Goal: Task Accomplishment & Management: Manage account settings

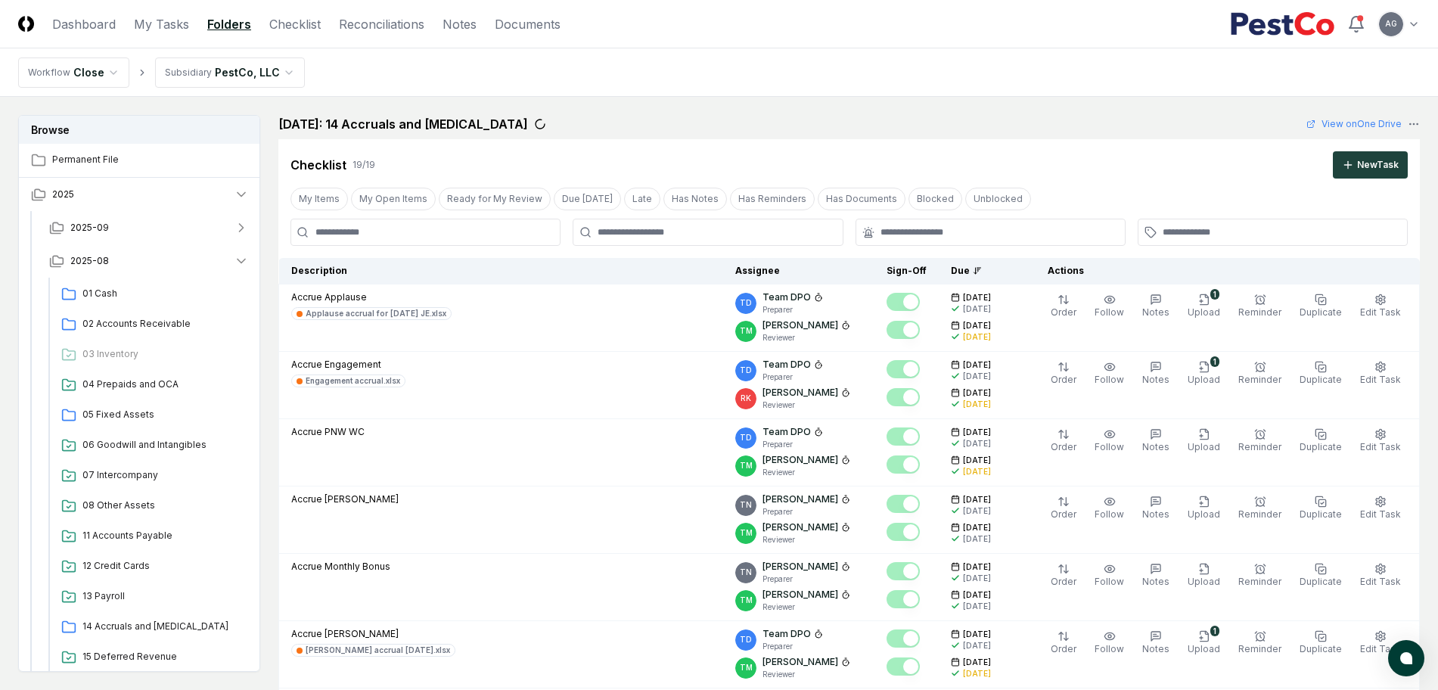
click at [727, 76] on nav "Workflow Close Subsidiary PestCo, LLC" at bounding box center [719, 72] width 1438 height 48
click at [136, 23] on link "My Tasks" at bounding box center [161, 24] width 55 height 18
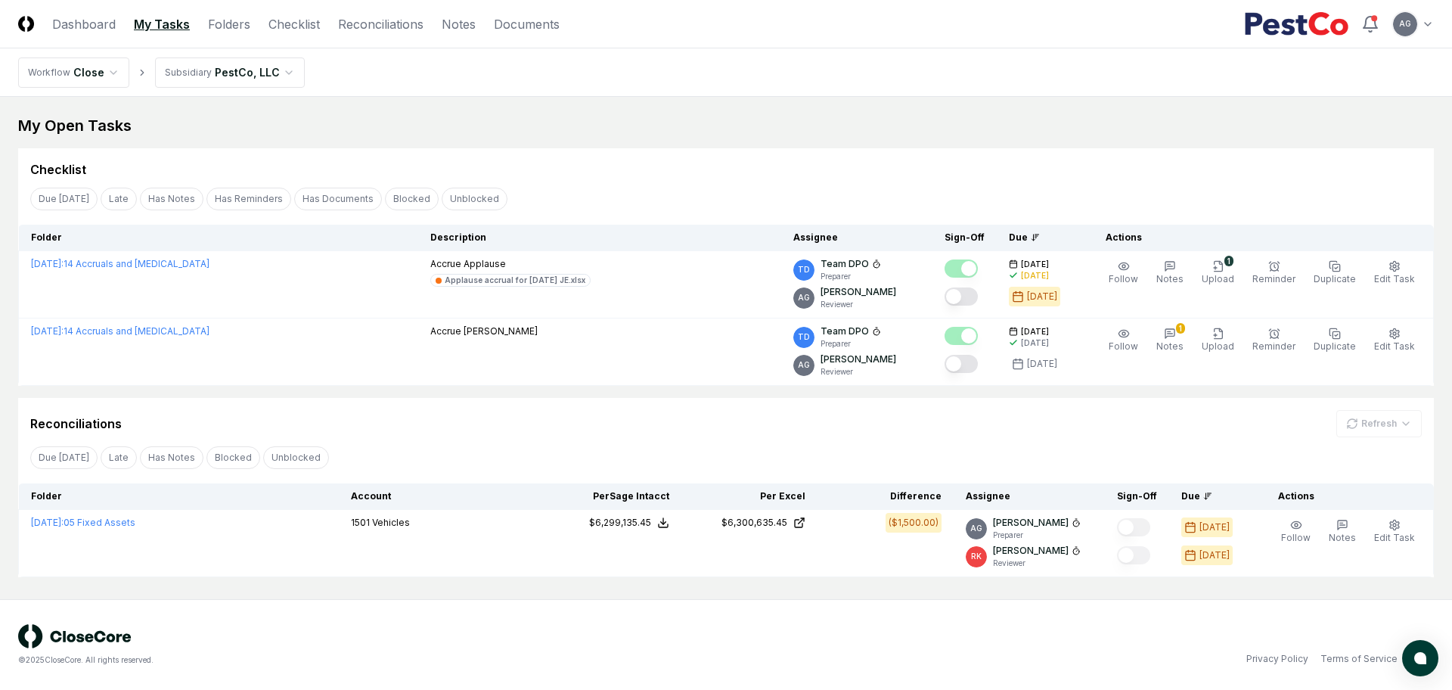
click at [659, 176] on div "Checklist" at bounding box center [726, 169] width 1392 height 18
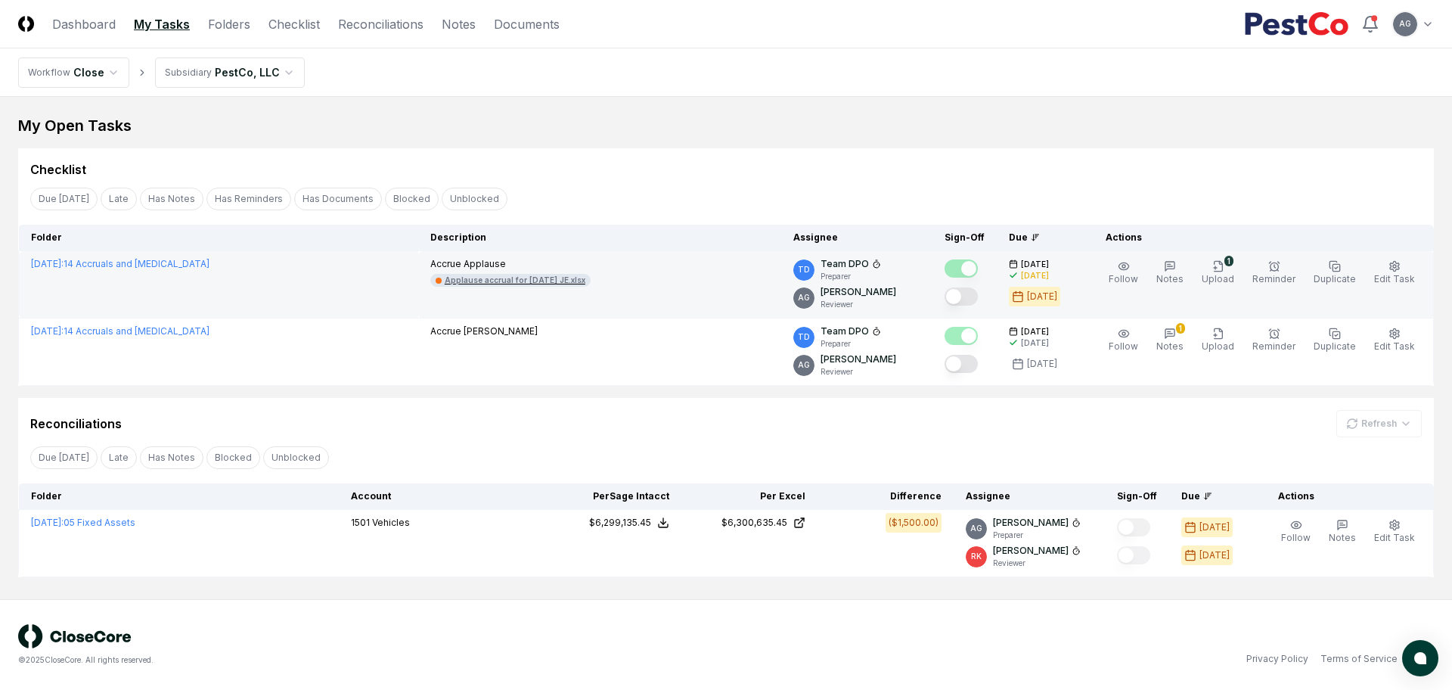
click at [527, 276] on div "Applause accrual for [DATE] JE.xlsx" at bounding box center [515, 280] width 141 height 11
click at [173, 263] on link "[DATE] : 14 Accruals and [MEDICAL_DATA]" at bounding box center [120, 263] width 178 height 11
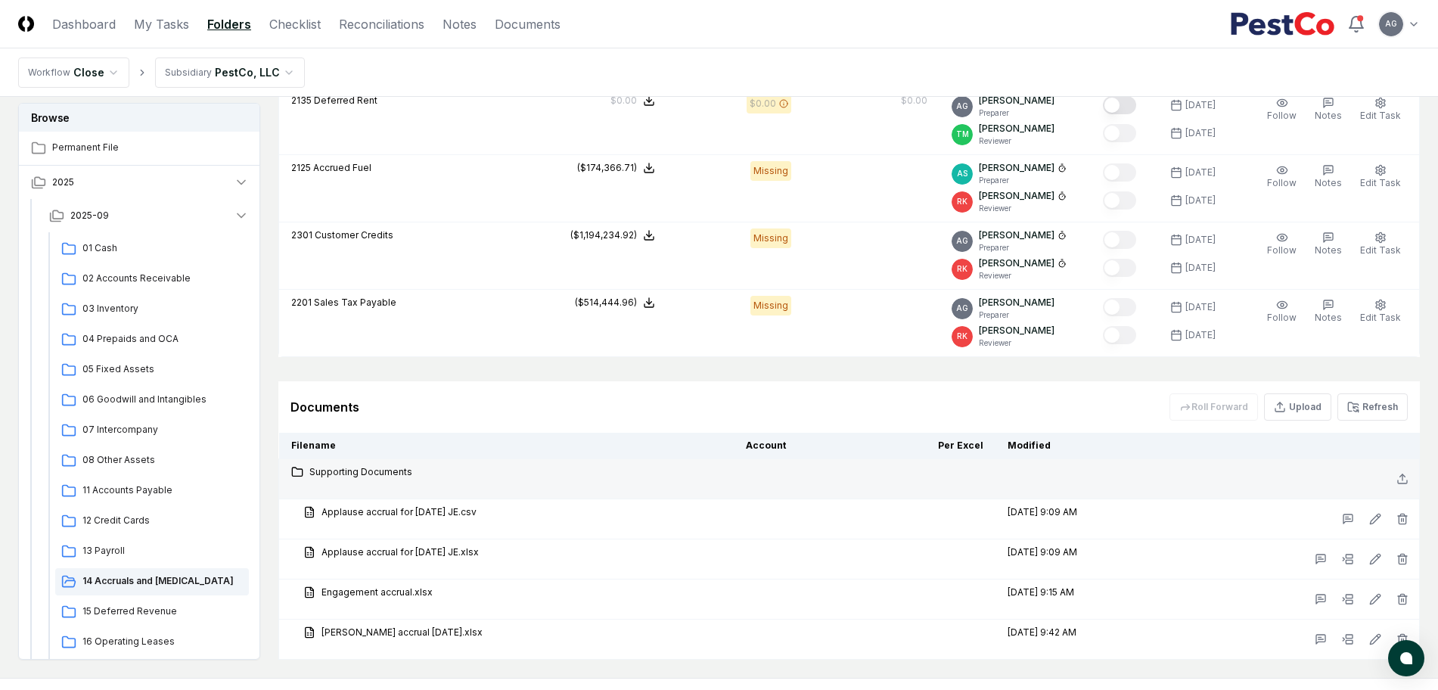
scroll to position [1985, 0]
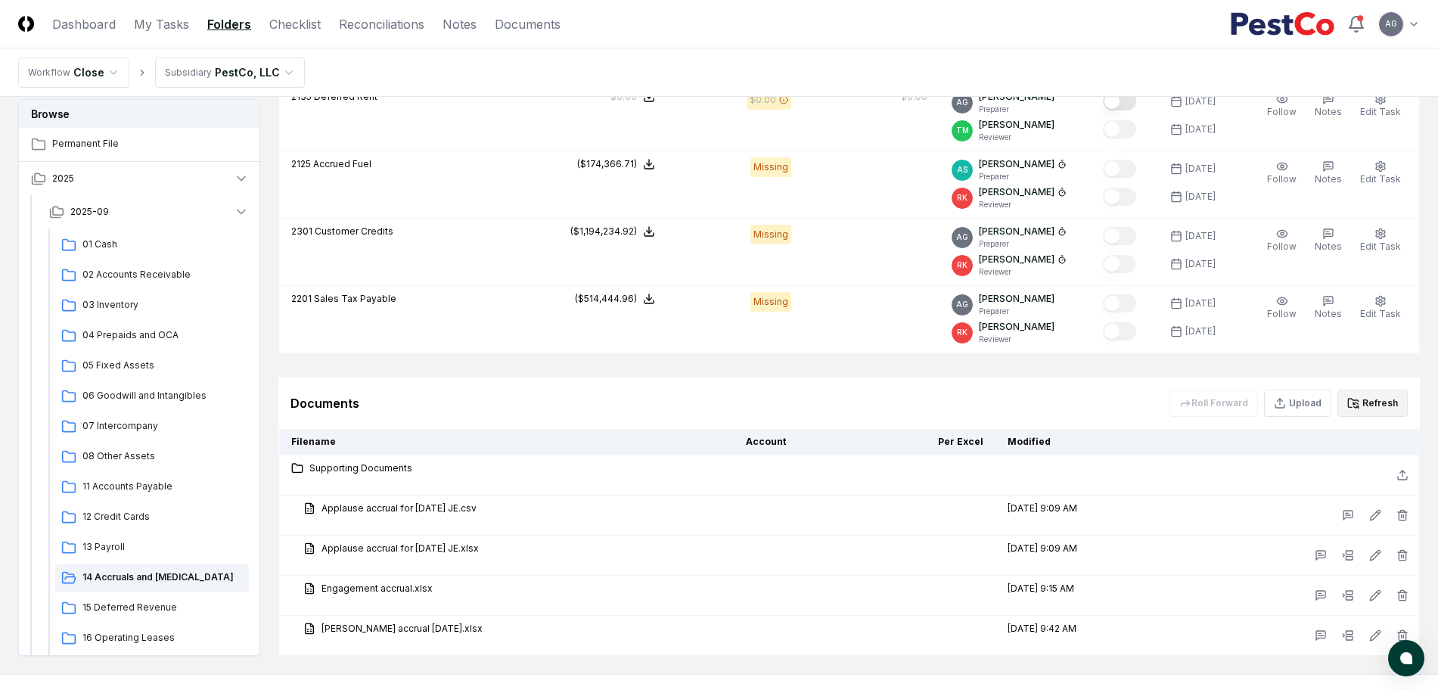
click at [1372, 399] on button "Refresh" at bounding box center [1372, 402] width 70 height 27
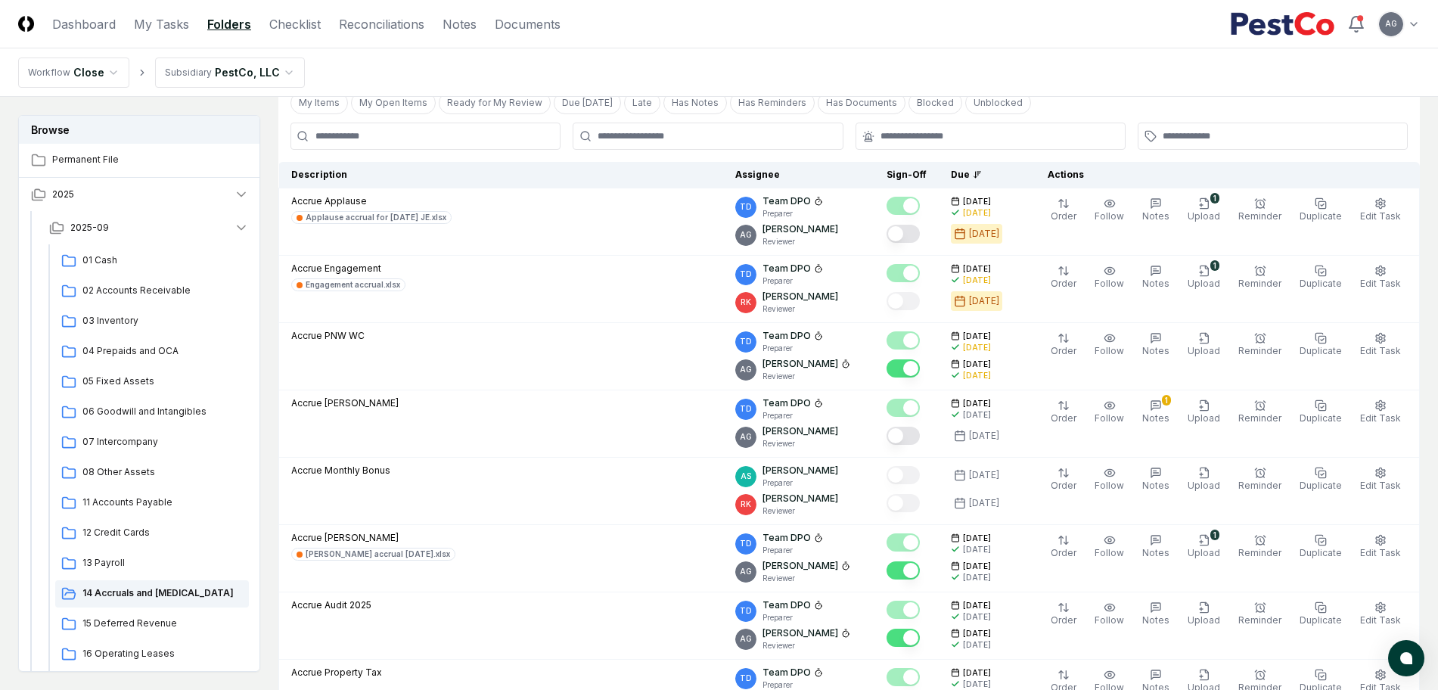
scroll to position [95, 0]
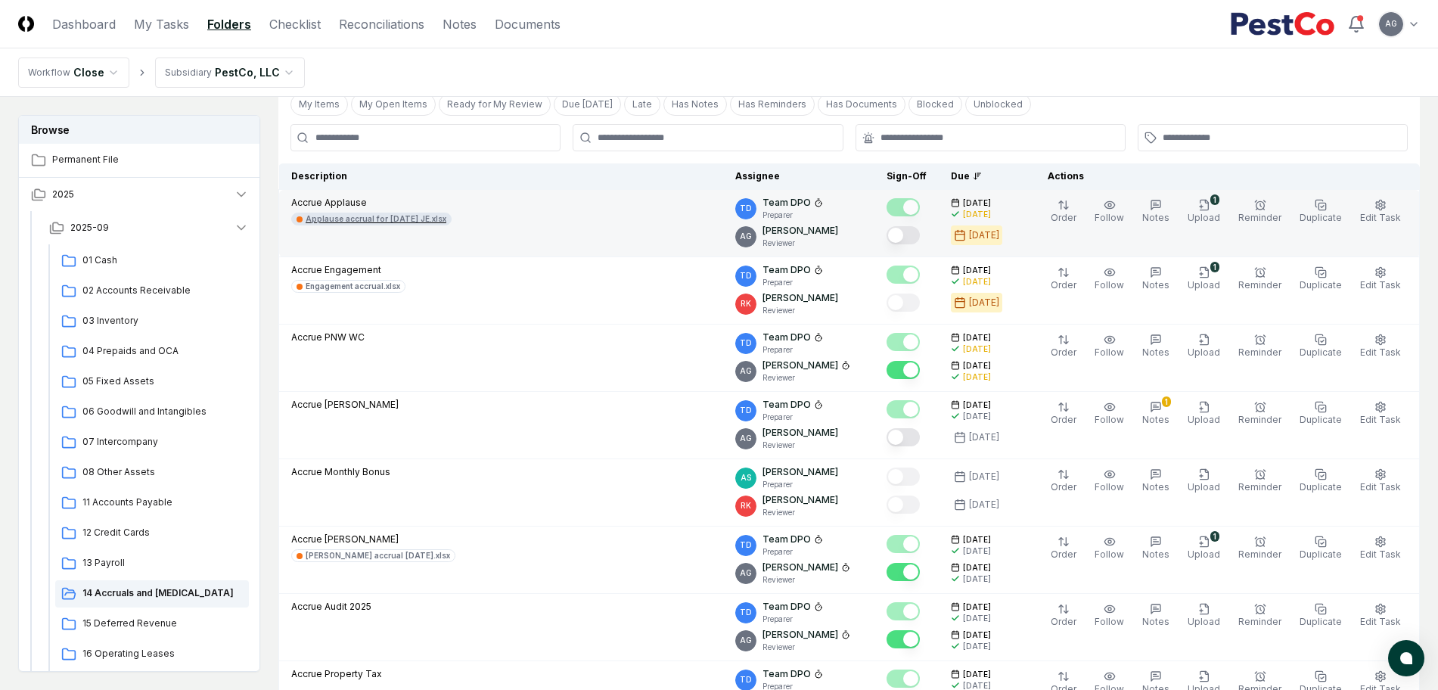
click at [446, 221] on div "Applause accrual for September 2025 JE.xlsx" at bounding box center [376, 218] width 141 height 11
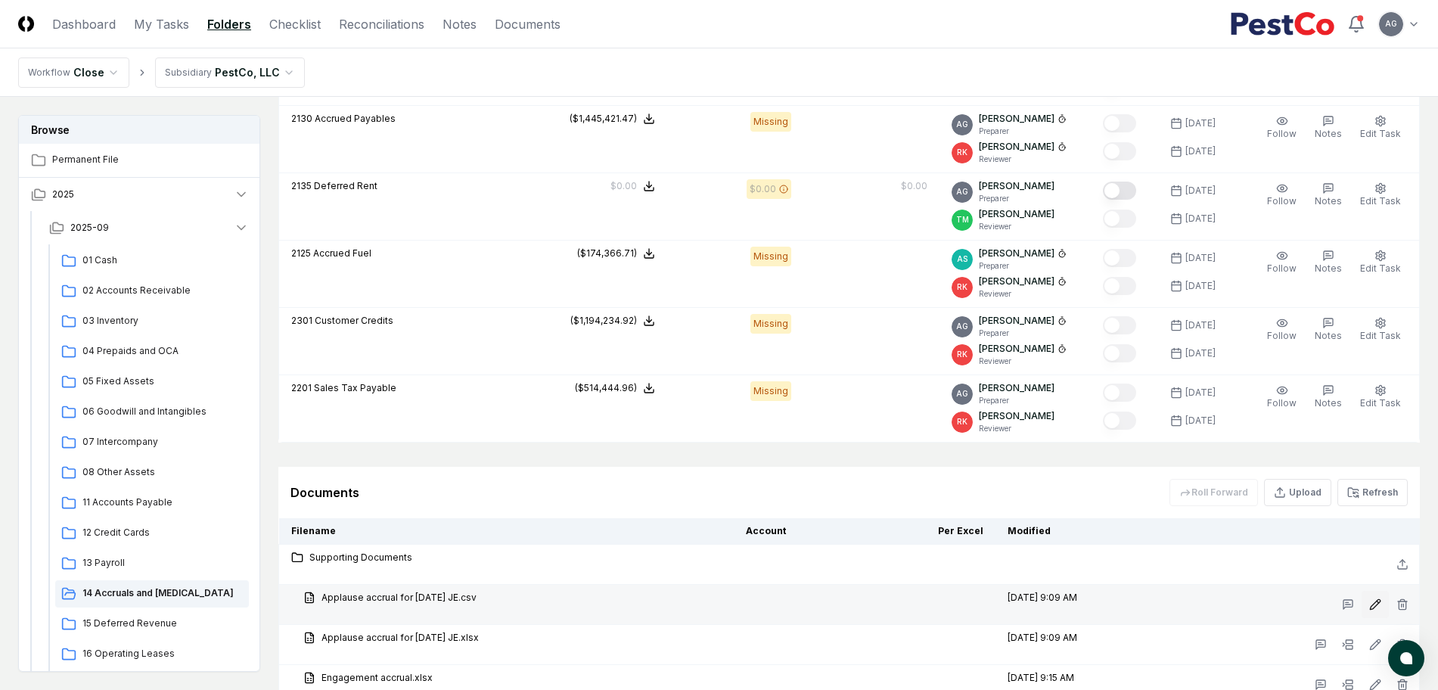
scroll to position [2060, 0]
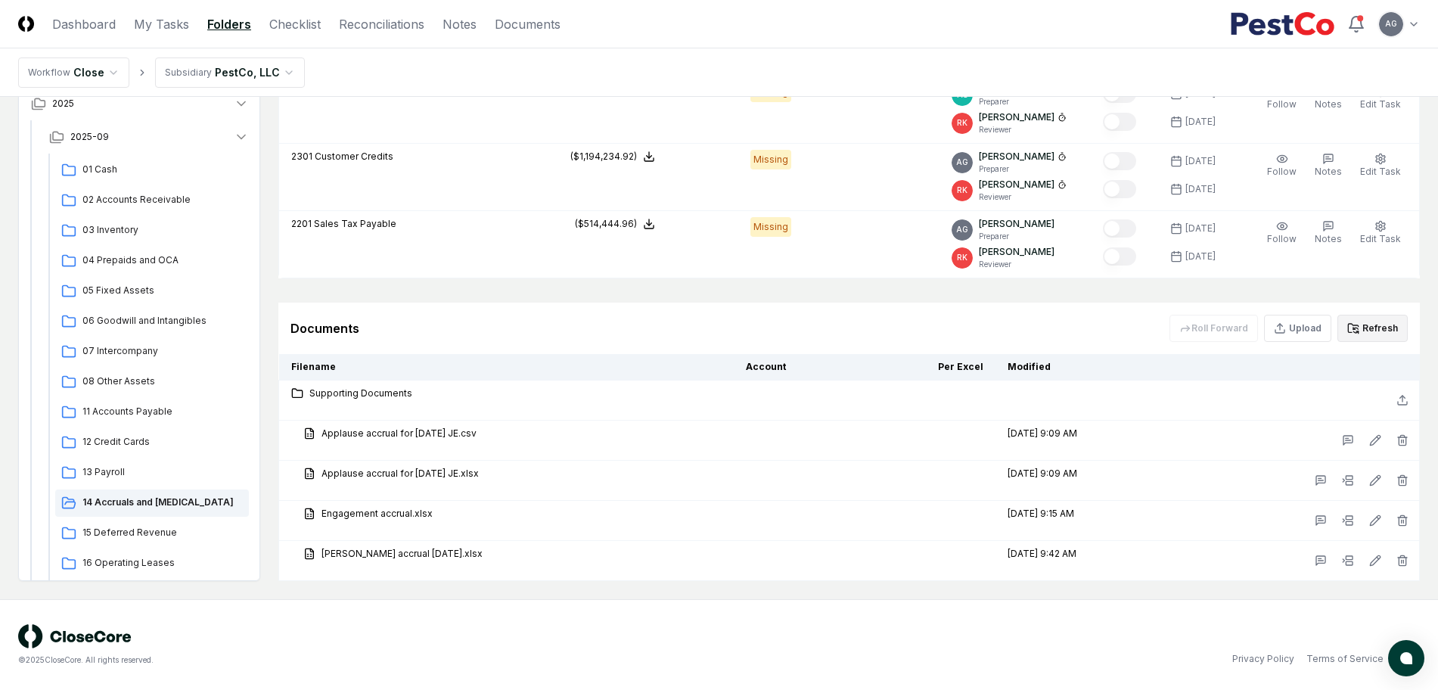
click at [1382, 324] on button "Refresh" at bounding box center [1372, 328] width 70 height 27
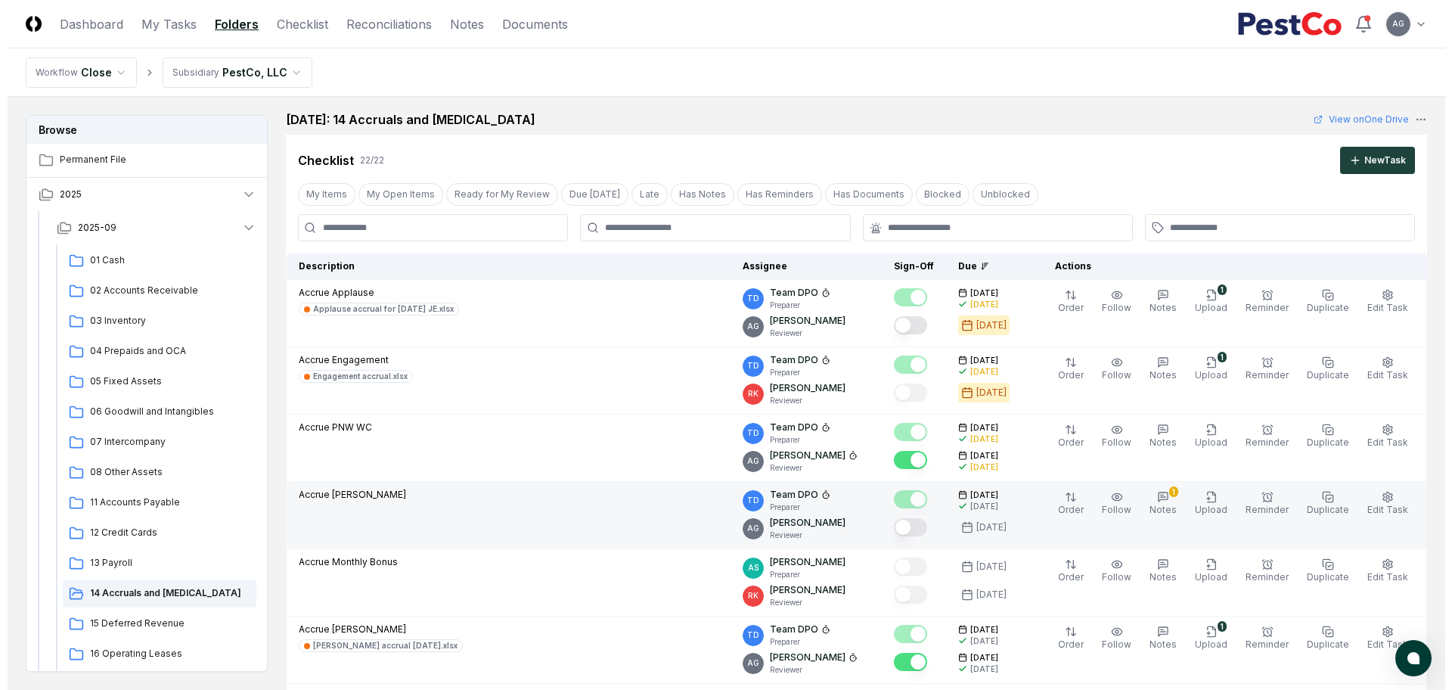
scroll to position [0, 0]
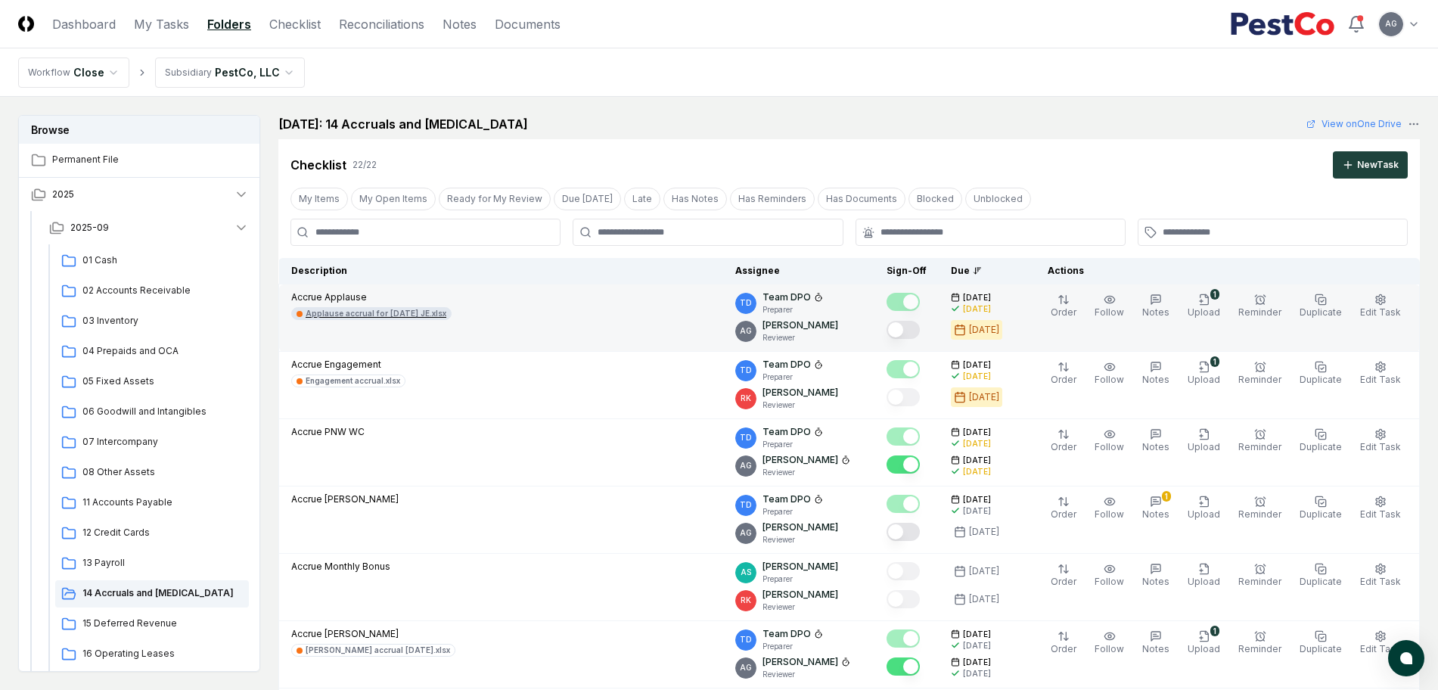
click at [389, 313] on div "Applause accrual for September 2025 JE.xlsx" at bounding box center [376, 313] width 141 height 11
click at [1398, 309] on span "Edit Task" at bounding box center [1380, 311] width 41 height 11
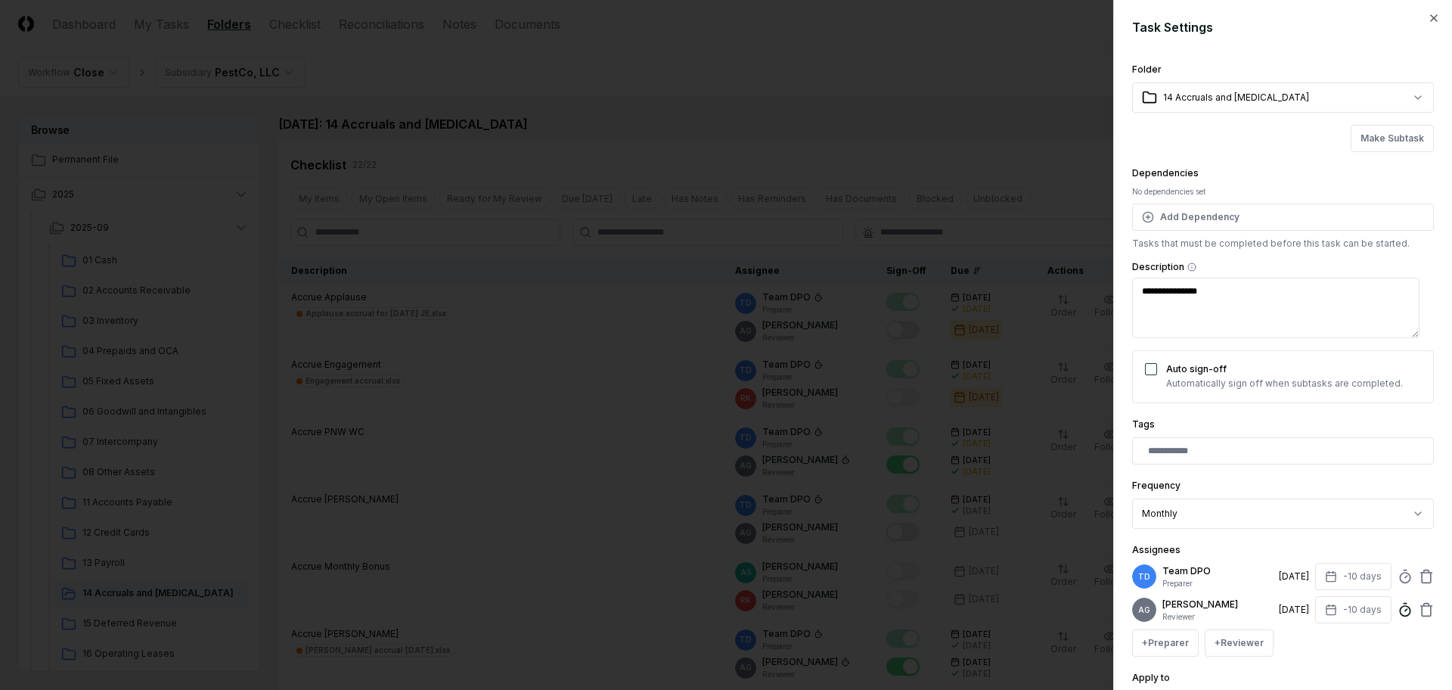
click at [1398, 612] on icon at bounding box center [1405, 609] width 15 height 15
type textarea "*"
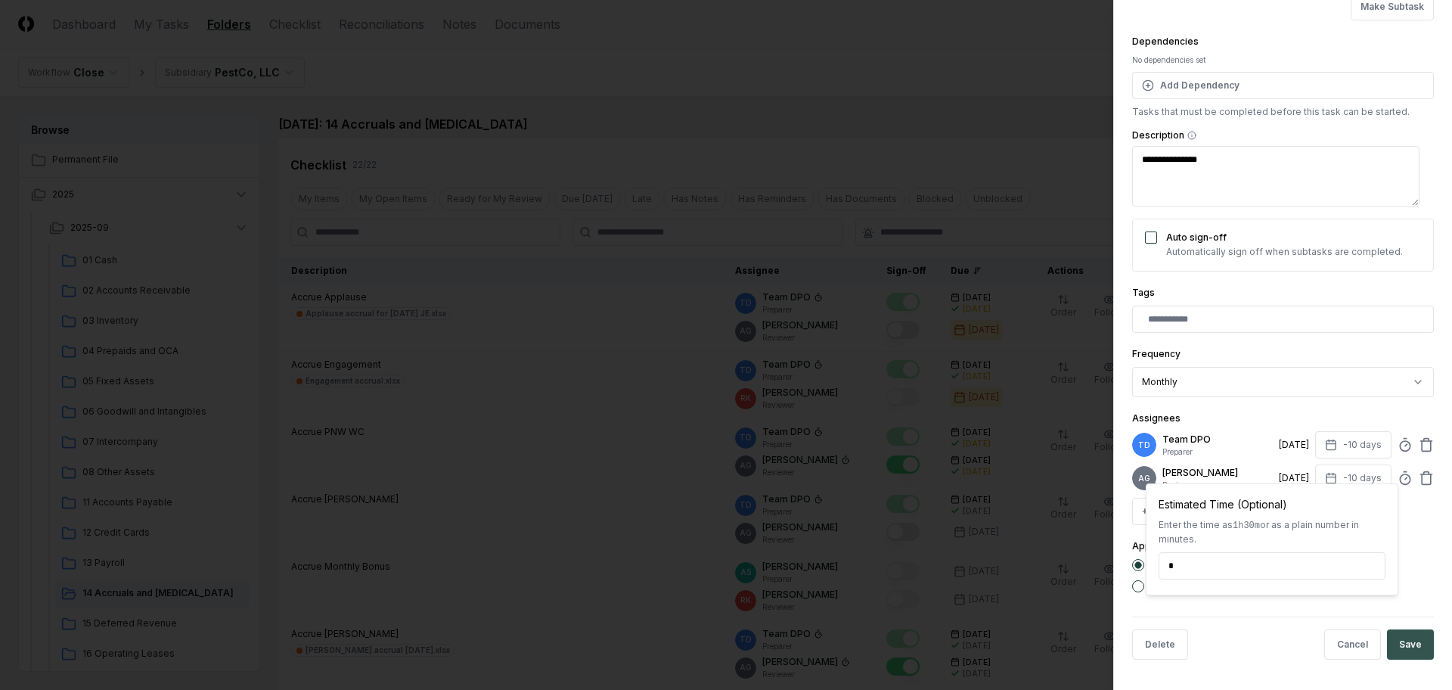
type input "*****"
click at [1388, 647] on button "Save" at bounding box center [1410, 644] width 47 height 30
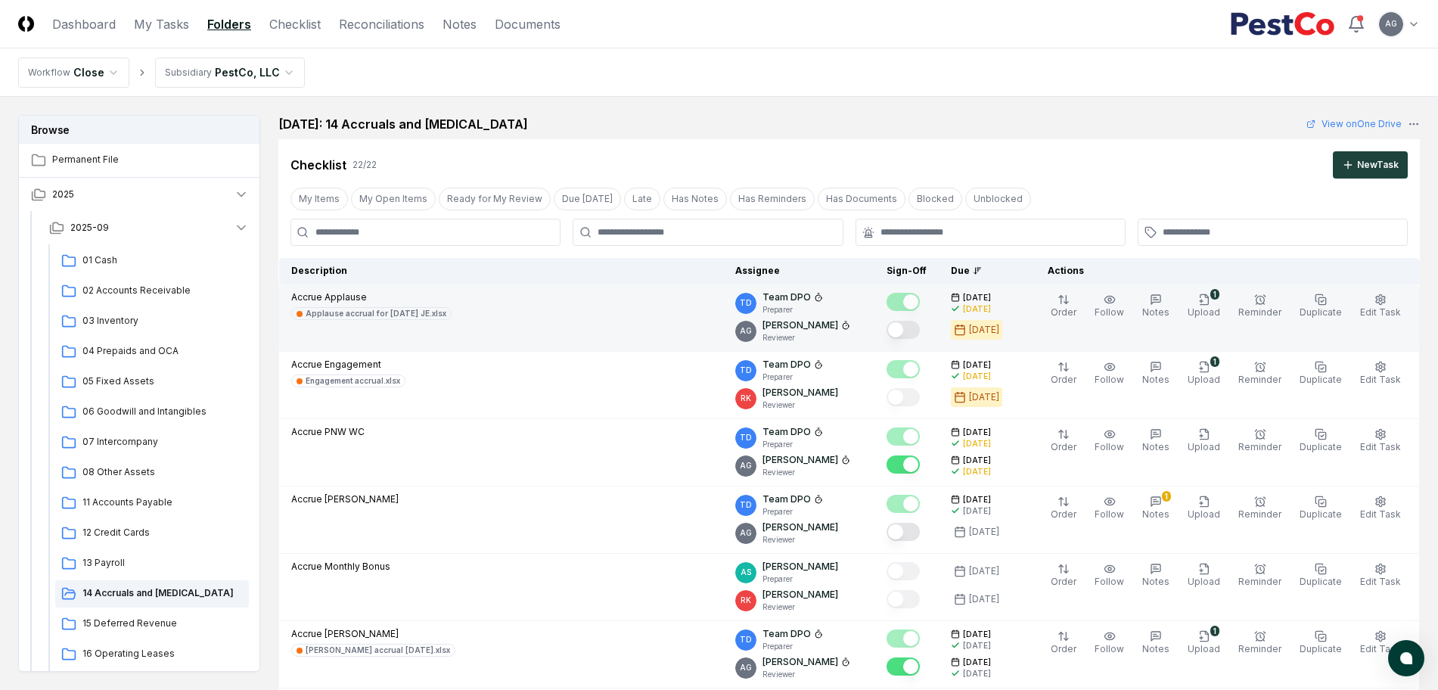
click at [920, 321] on button "Mark complete" at bounding box center [902, 330] width 33 height 18
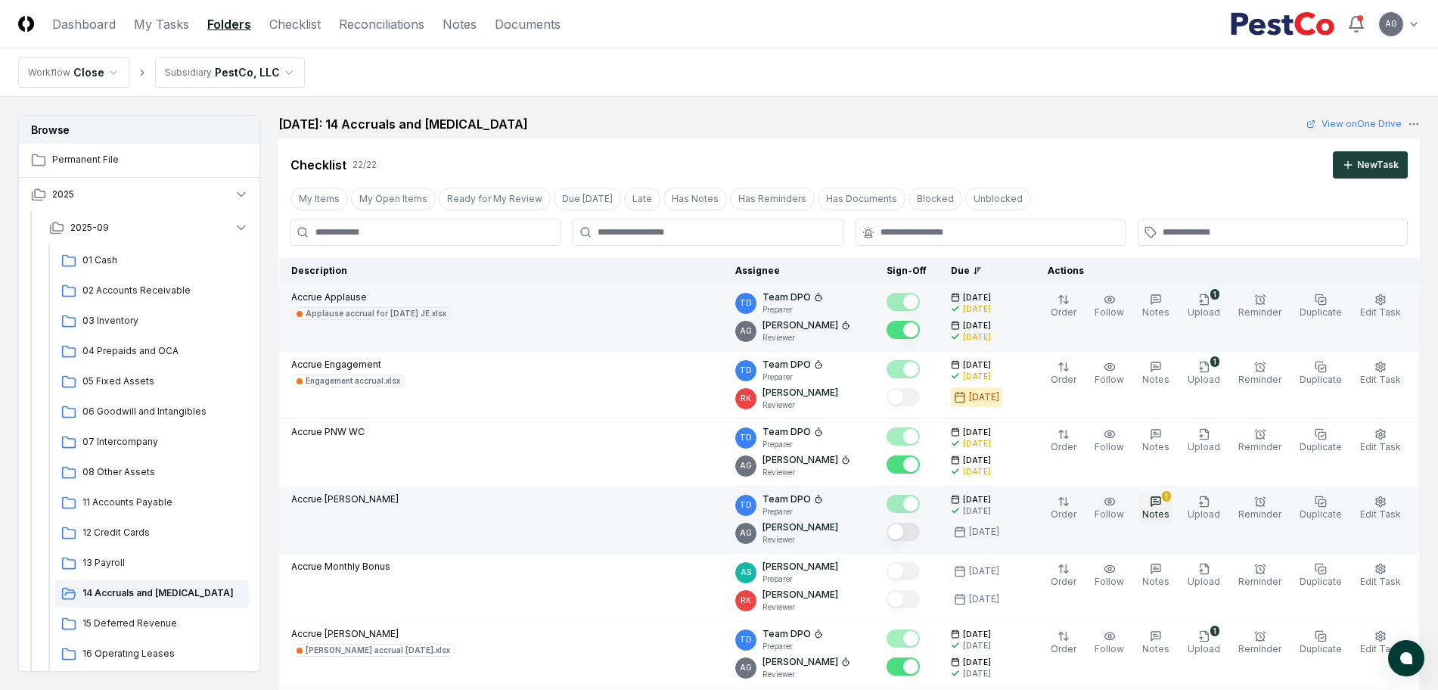
click at [1163, 513] on span "Notes" at bounding box center [1155, 513] width 27 height 11
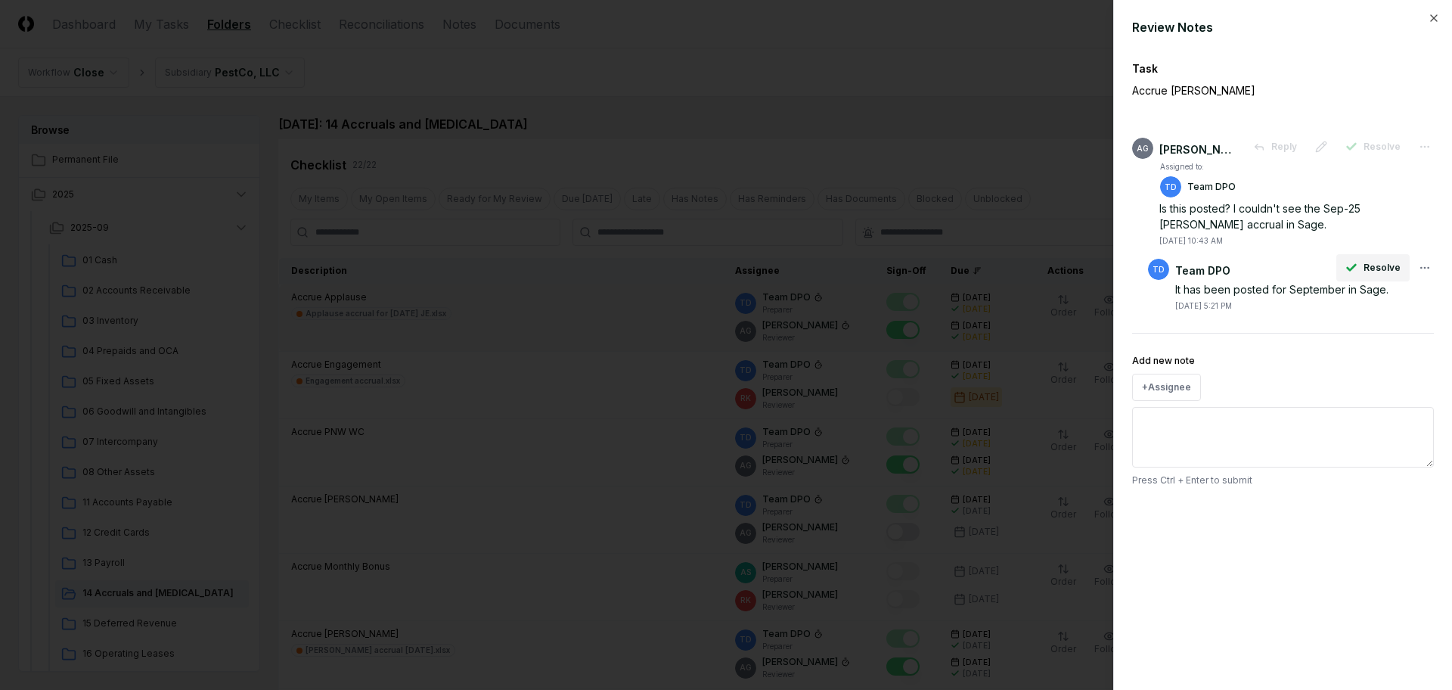
click at [1368, 269] on span "Resolve" at bounding box center [1382, 268] width 37 height 14
click at [1351, 213] on div "Is this posted? I couldn't see the Sep-25 Jared Borg accrual in Sage." at bounding box center [1296, 216] width 275 height 32
click at [1367, 142] on span "Resolve" at bounding box center [1382, 147] width 37 height 14
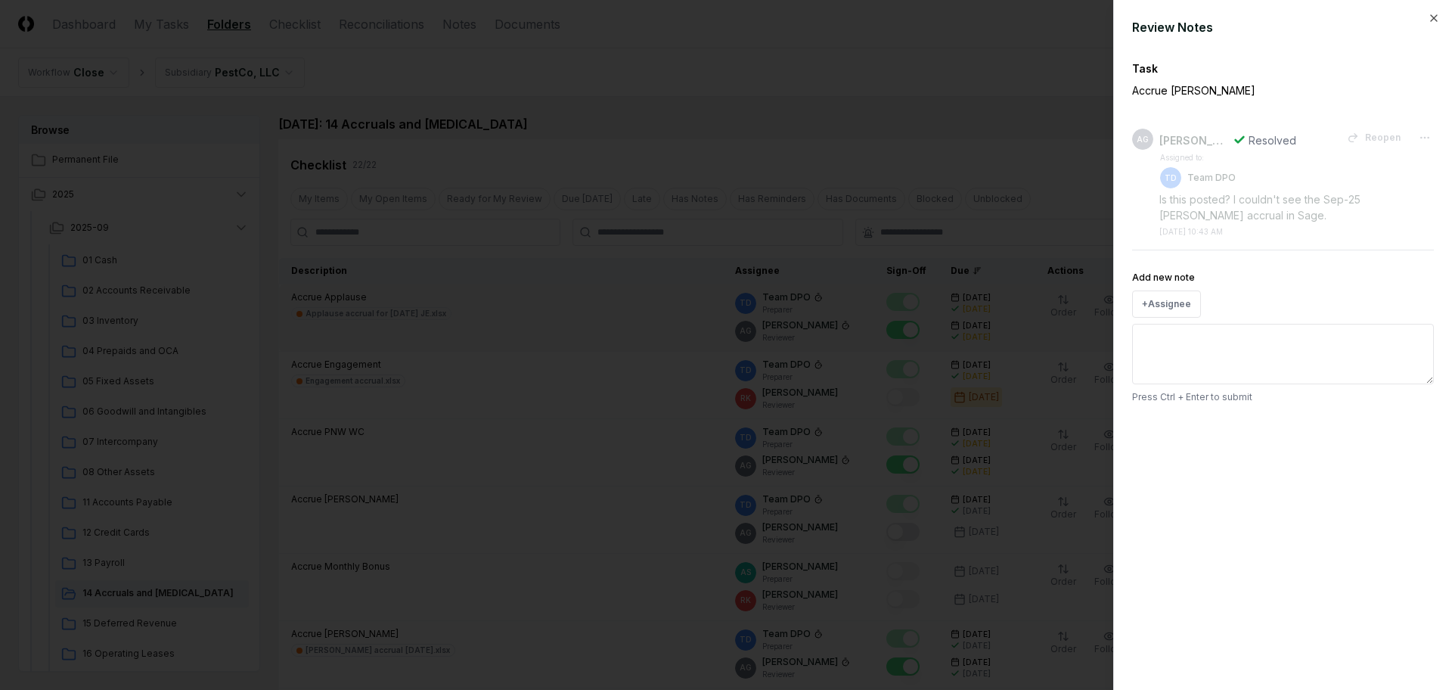
click at [909, 101] on div at bounding box center [726, 345] width 1452 height 690
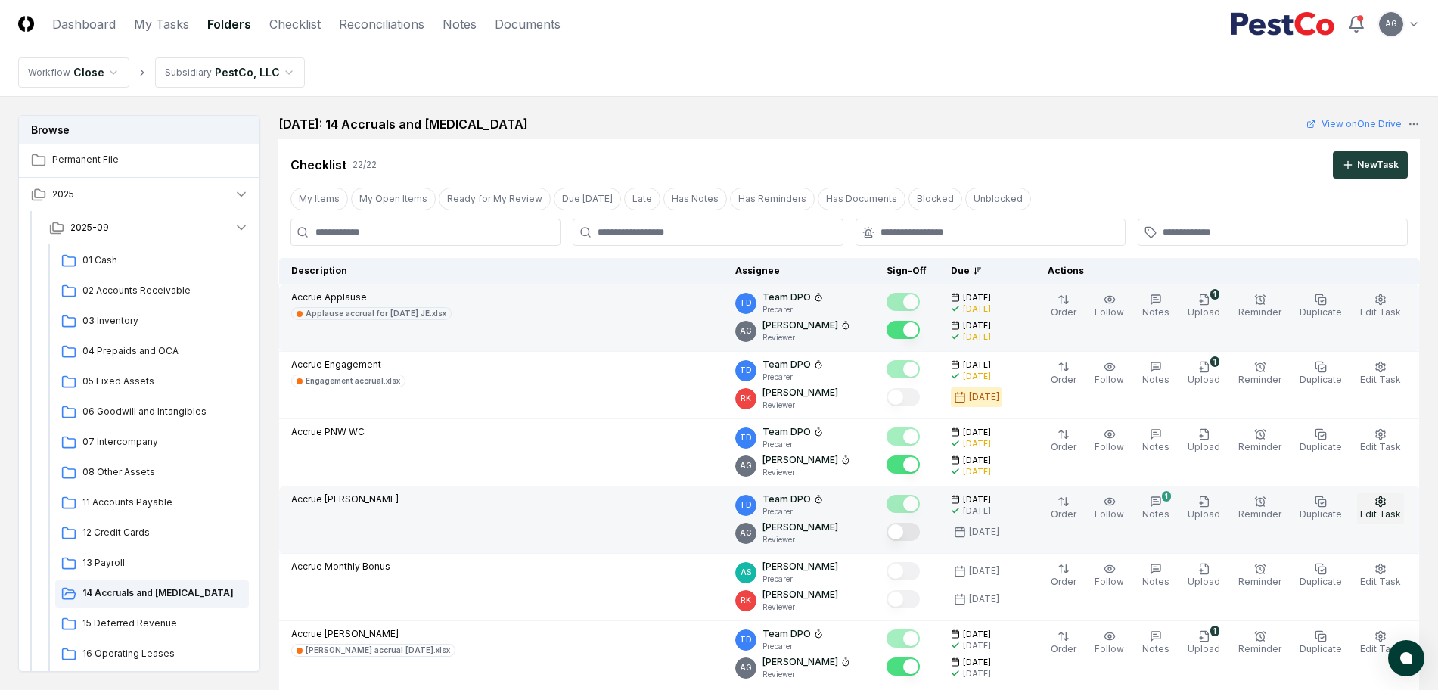
click at [1392, 510] on span "Edit Task" at bounding box center [1380, 513] width 41 height 11
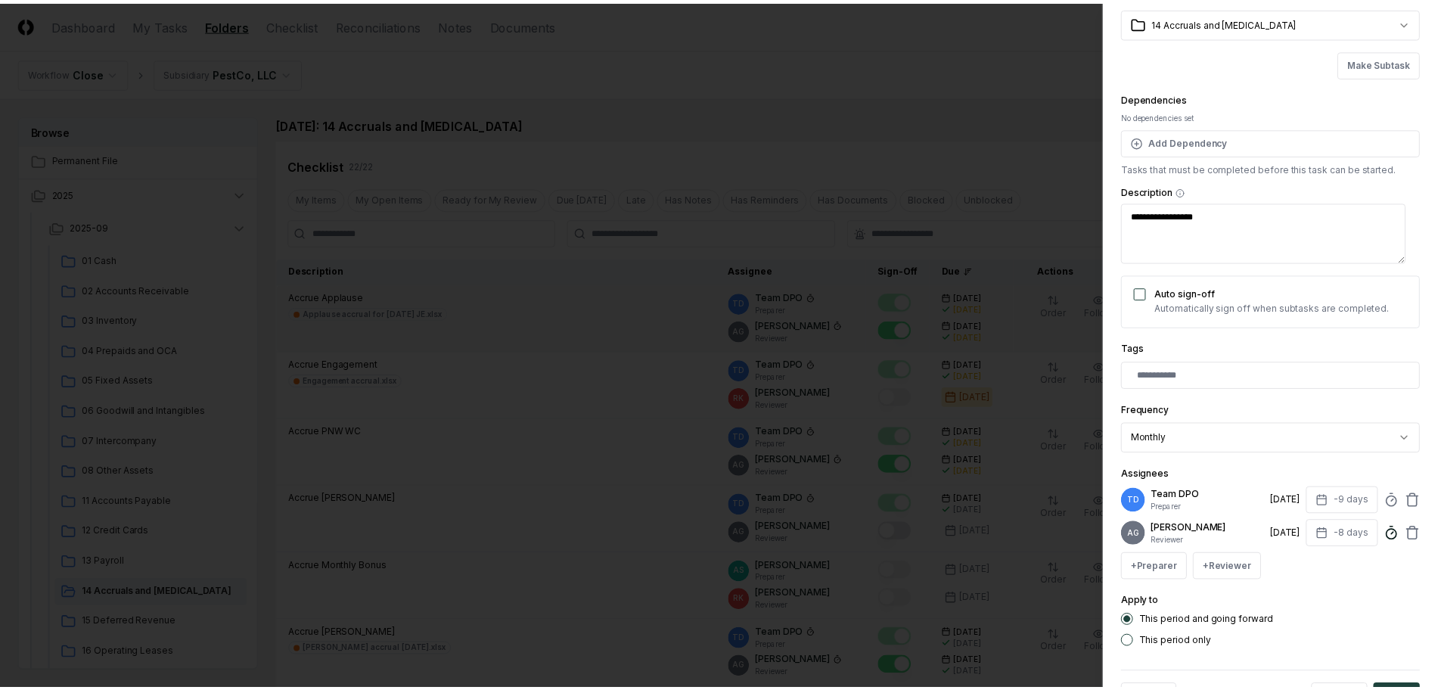
scroll to position [95, 0]
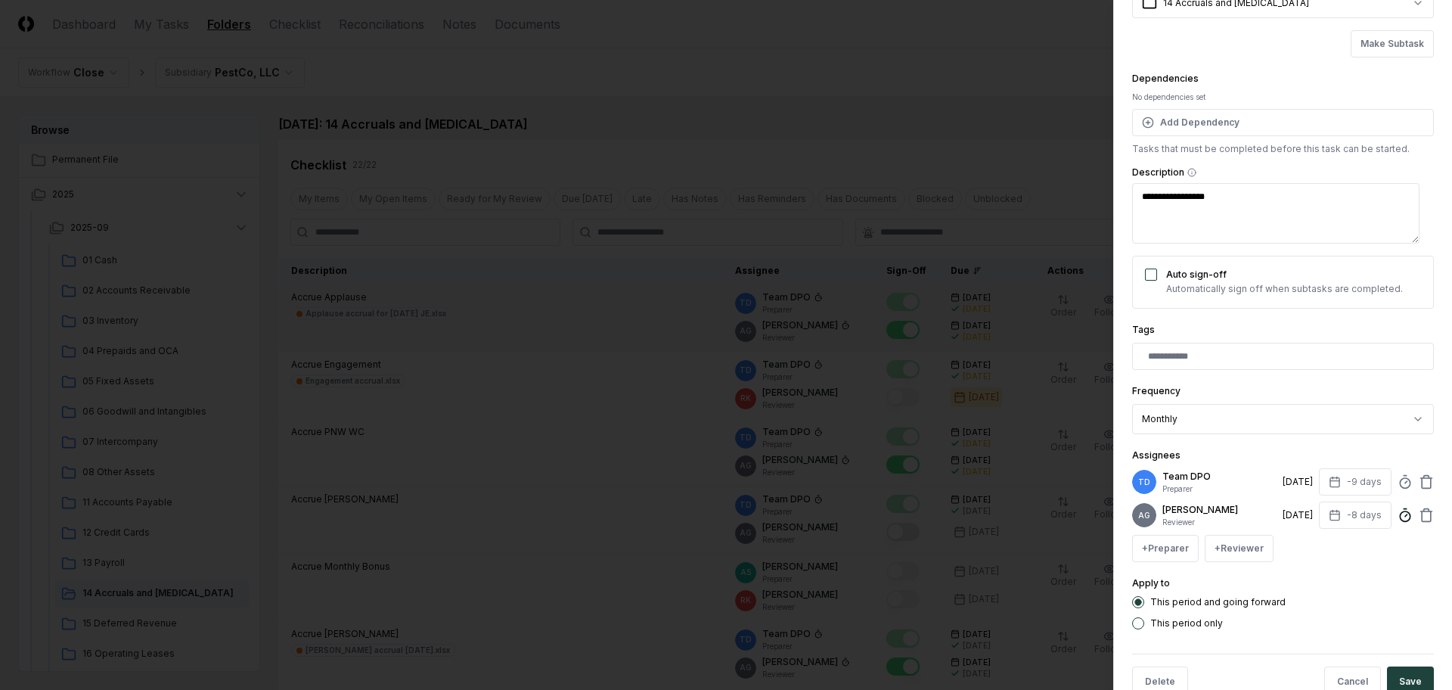
click at [1398, 523] on icon at bounding box center [1405, 514] width 15 height 15
type textarea "*"
type input "*****"
click at [1393, 679] on button "Save" at bounding box center [1410, 681] width 47 height 30
type textarea "*"
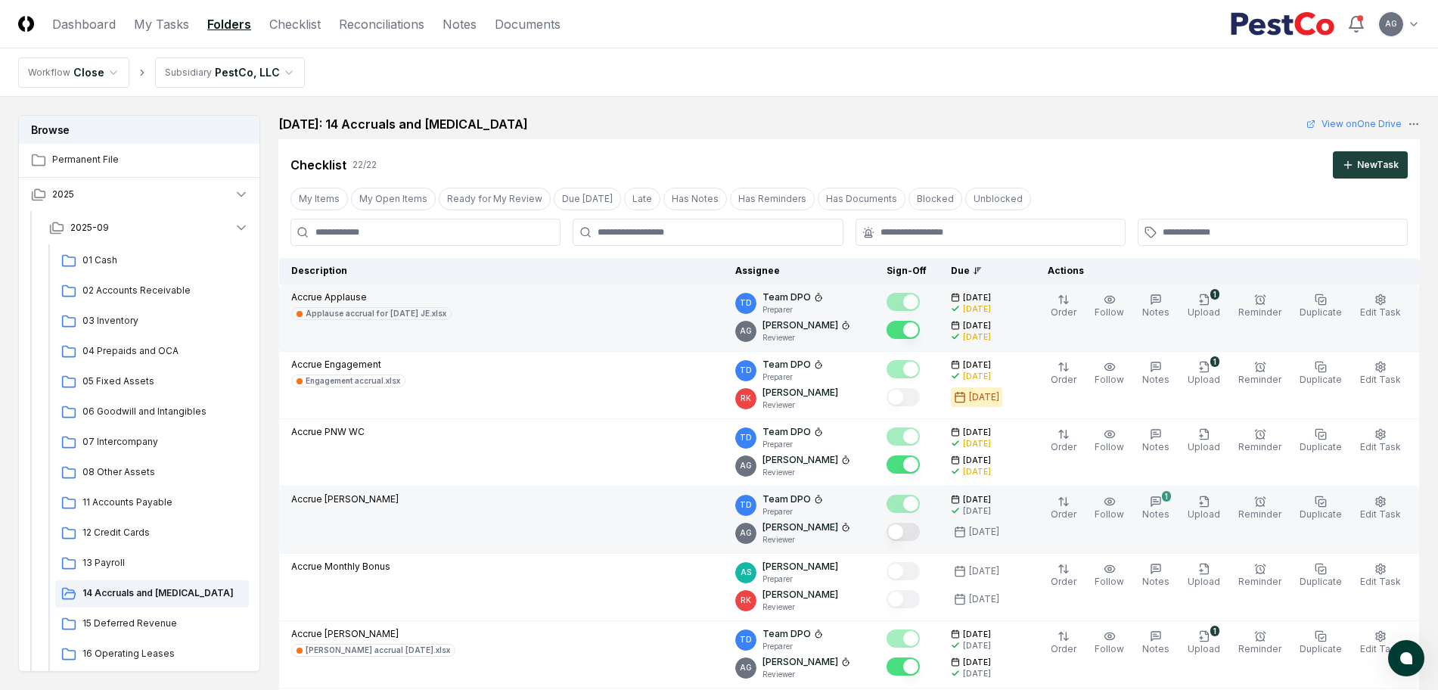
click at [920, 527] on button "Mark complete" at bounding box center [902, 532] width 33 height 18
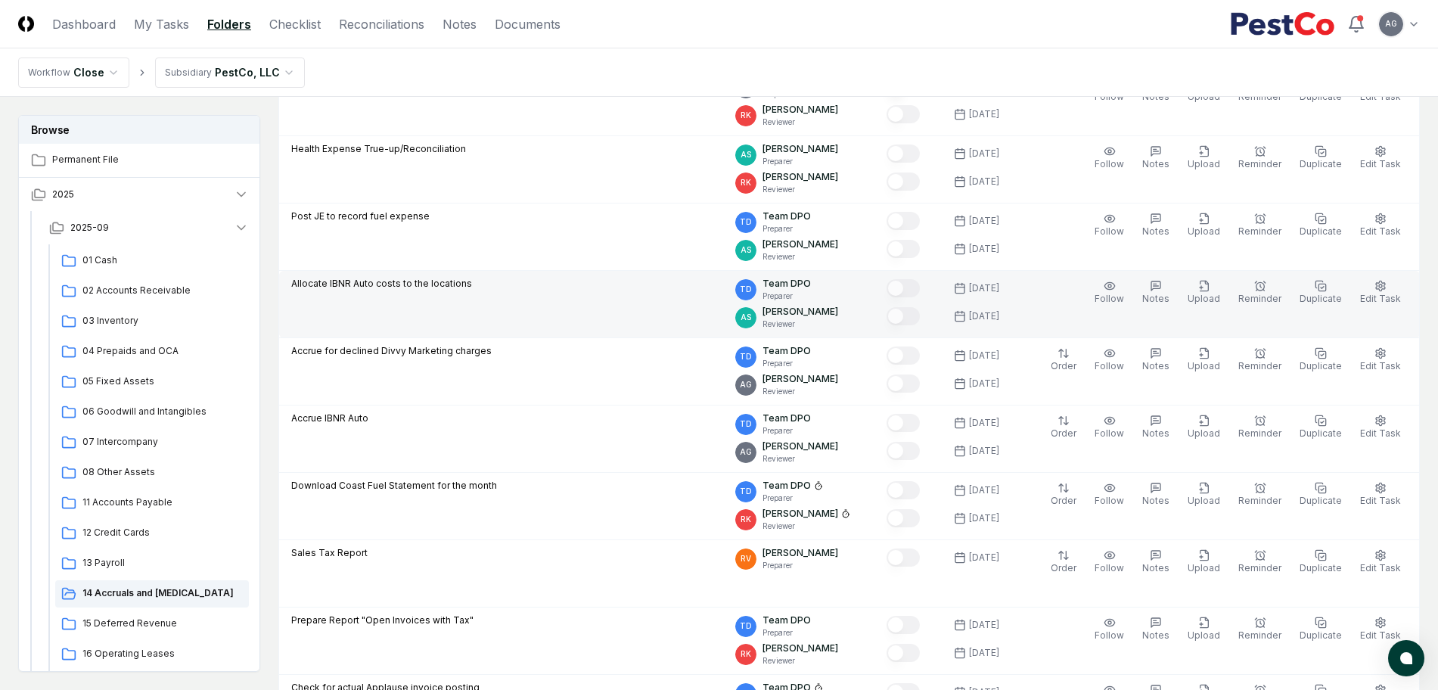
scroll to position [945, 0]
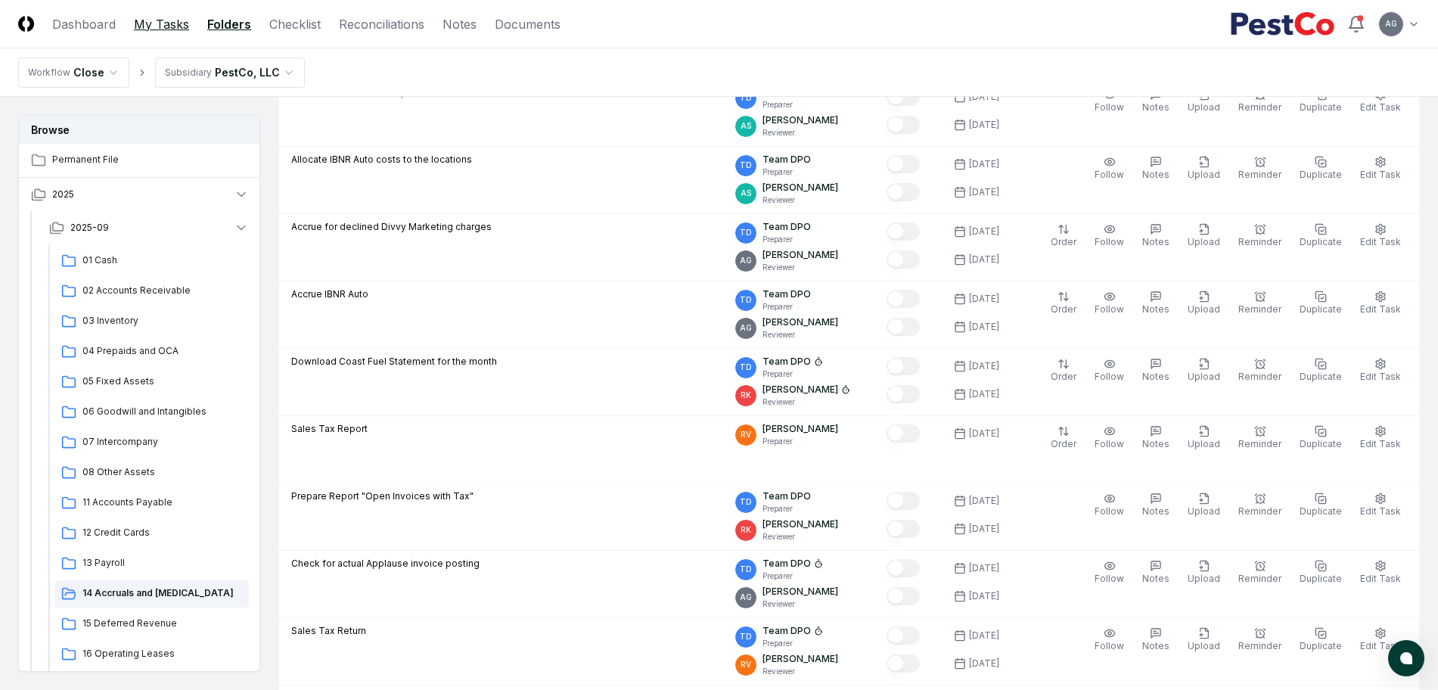
click at [146, 23] on link "My Tasks" at bounding box center [161, 24] width 55 height 18
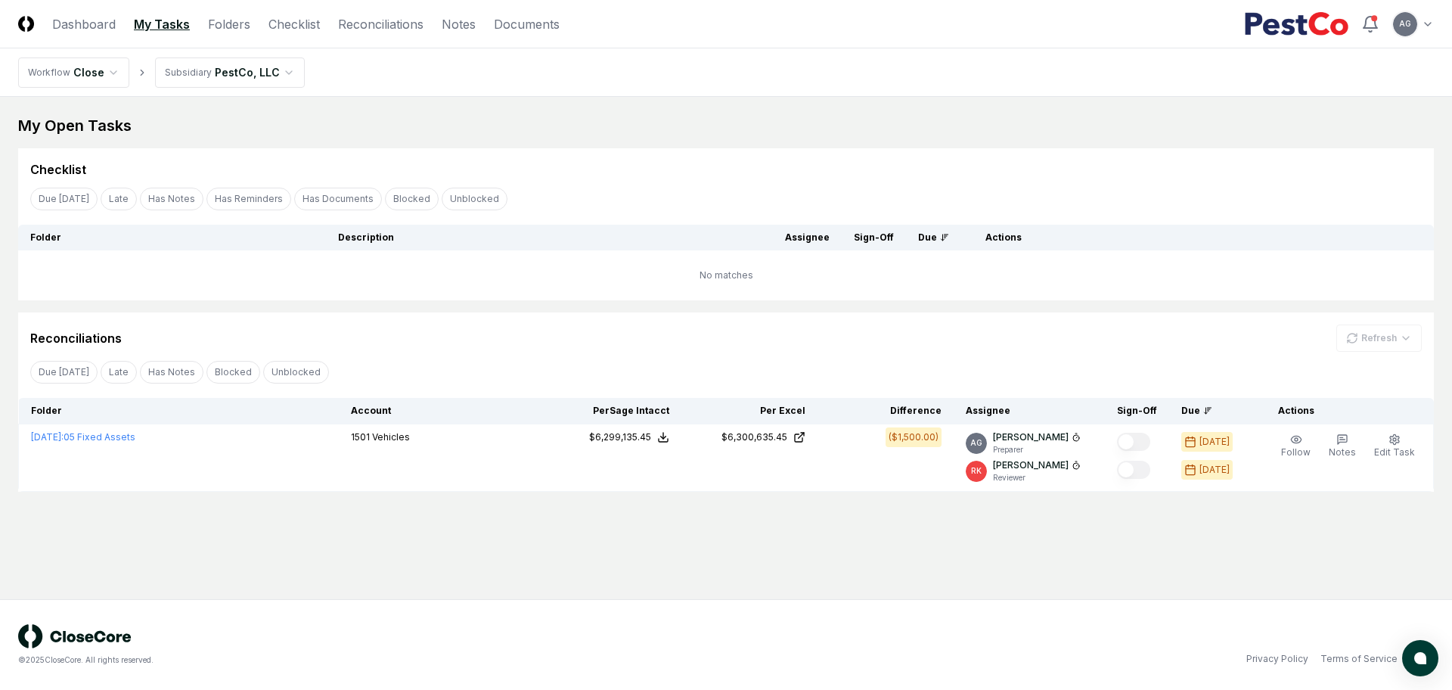
click at [864, 579] on main "My Open Tasks Cancel Reassign Checklist Due Today Late Has Notes Has Reminders …" at bounding box center [726, 348] width 1452 height 502
